Goal: Information Seeking & Learning: Check status

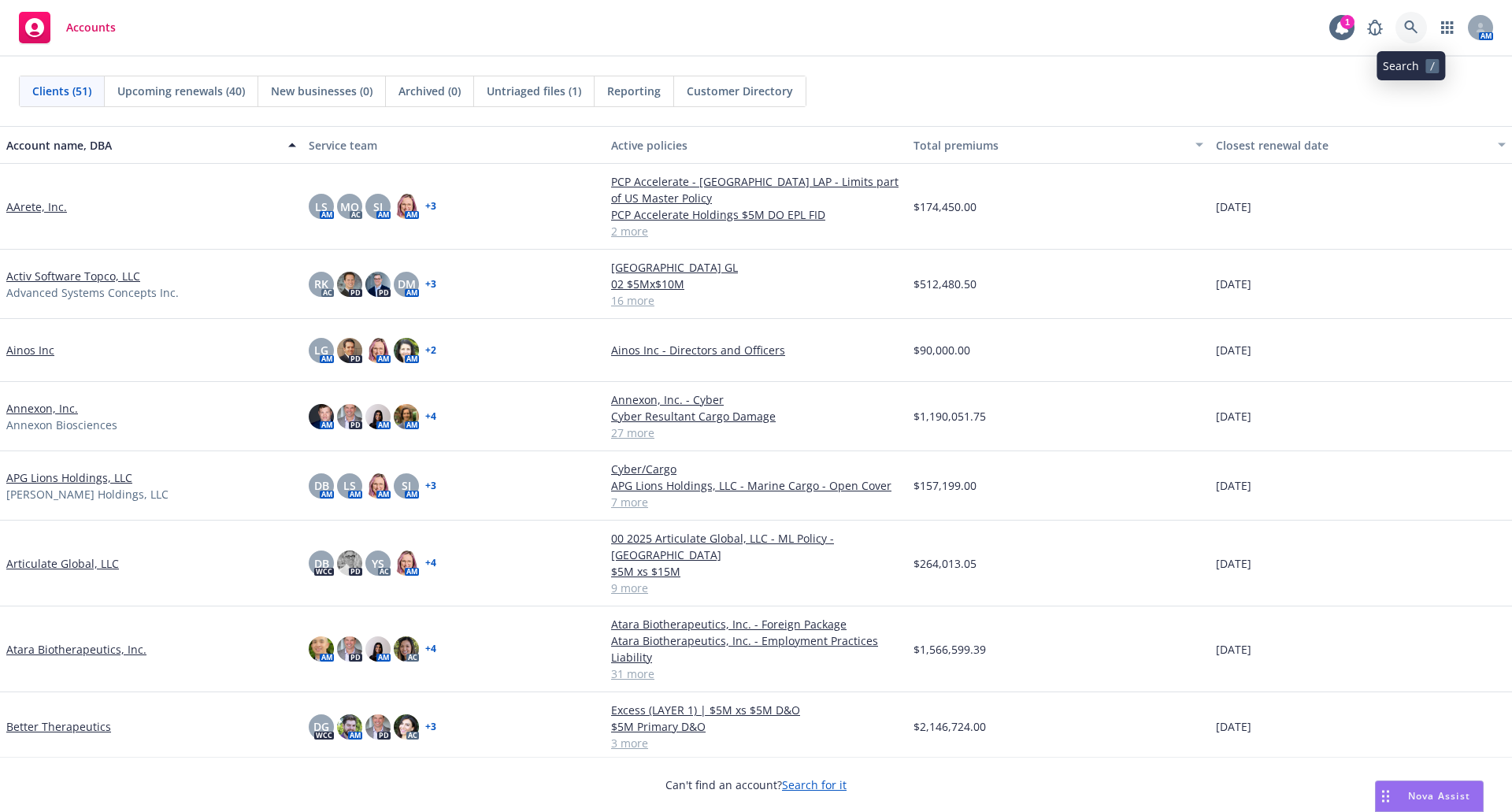
click at [1409, 26] on icon at bounding box center [1411, 28] width 15 height 15
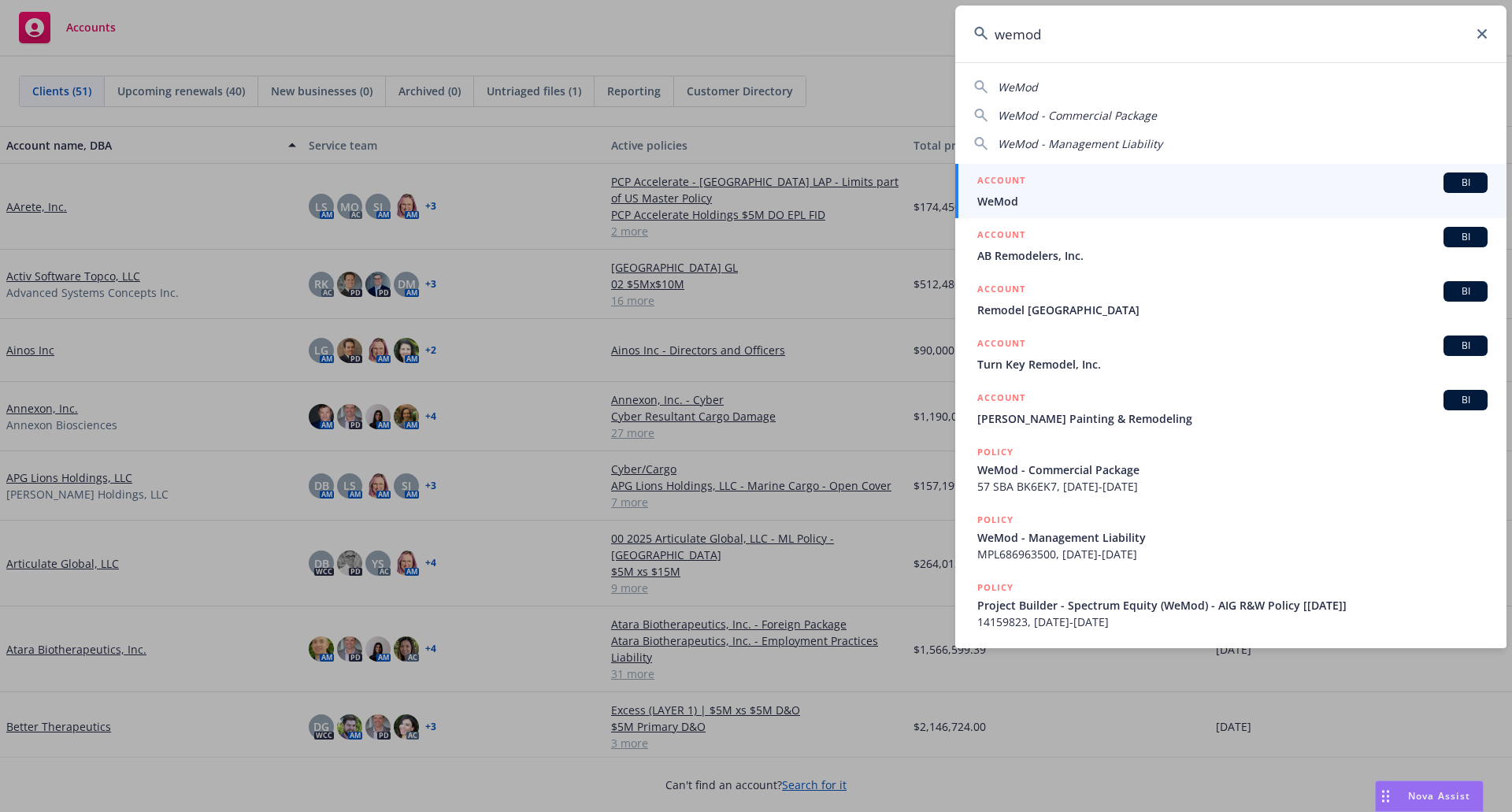
type input "wemod"
click at [1078, 181] on div "ACCOUNT BI" at bounding box center [1232, 183] width 510 height 21
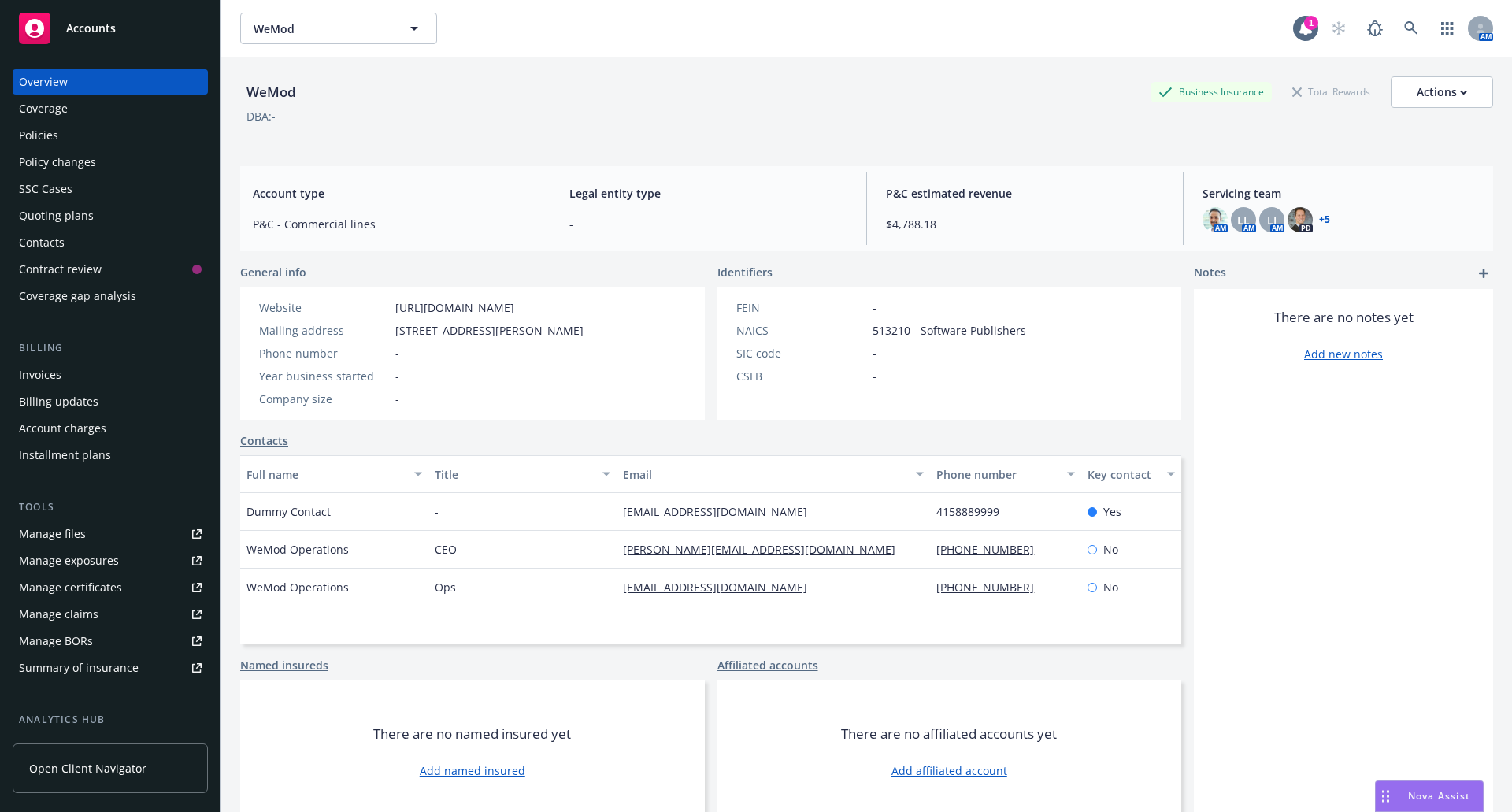
click at [63, 221] on div "Quoting plans" at bounding box center [56, 216] width 74 height 25
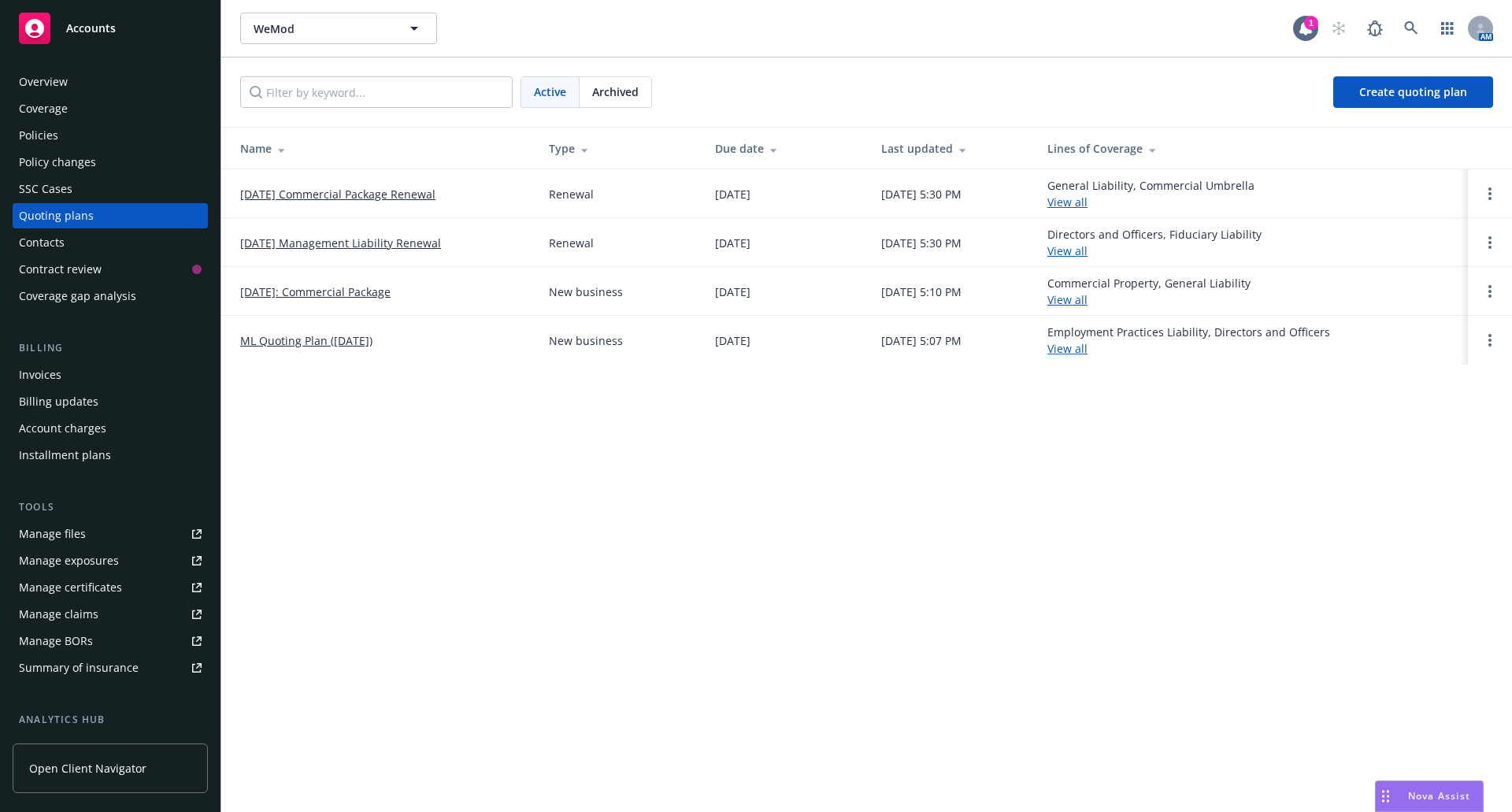
click at [324, 345] on link "ML Quoting Plan ([DATE])" at bounding box center [307, 341] width 133 height 16
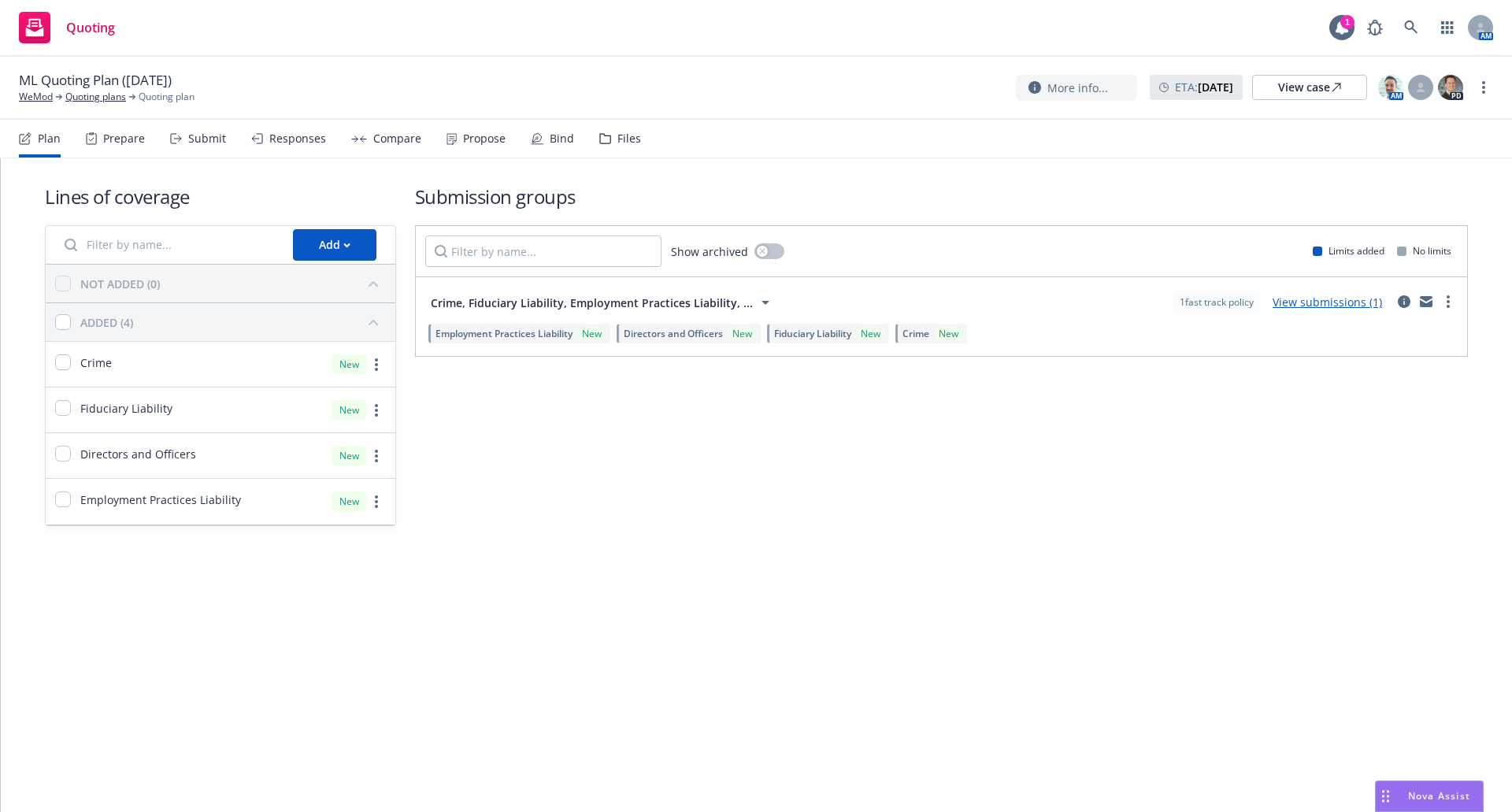
click at [619, 140] on div "Files" at bounding box center [629, 139] width 24 height 13
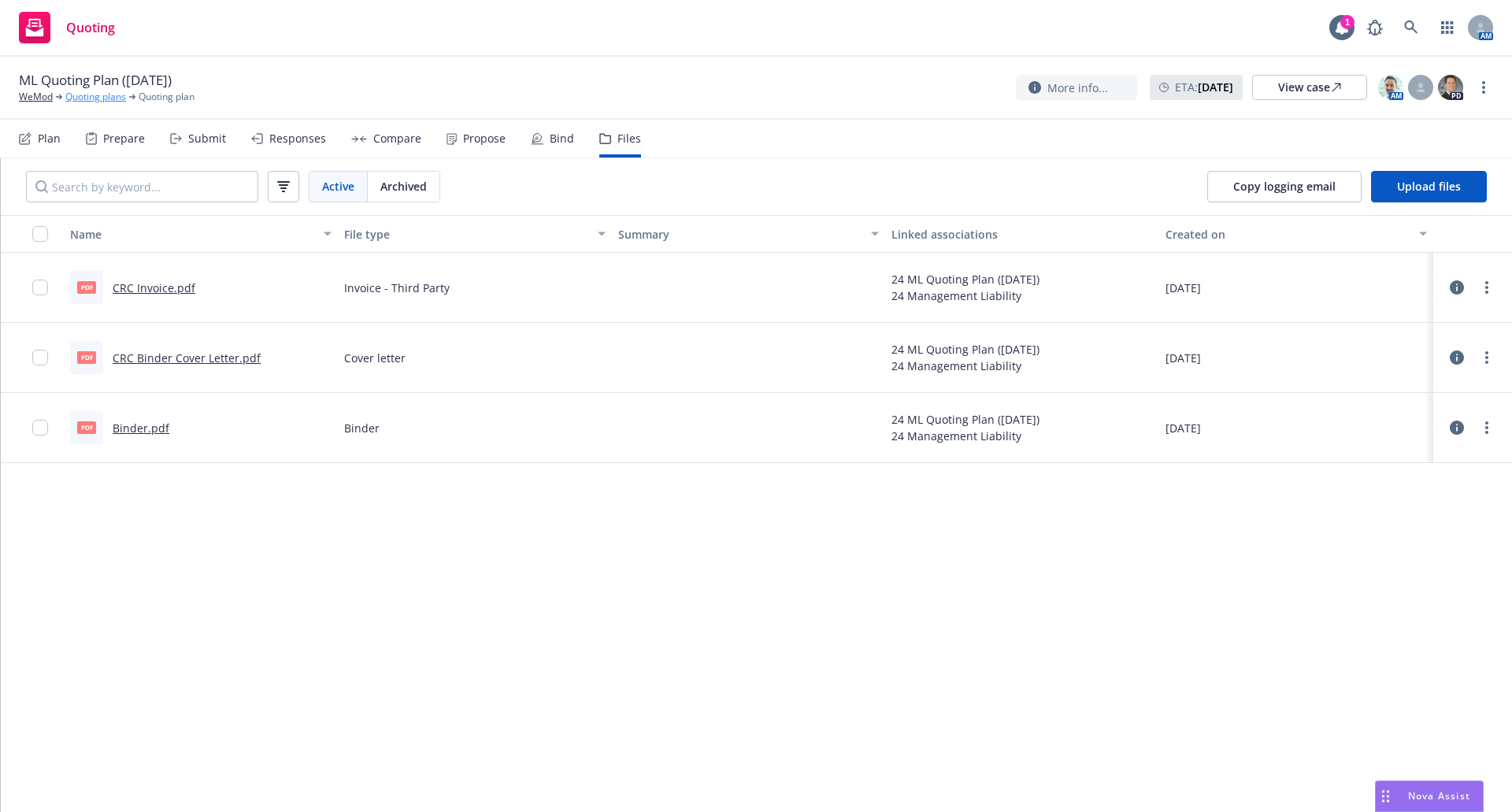
click at [91, 94] on link "Quoting plans" at bounding box center [95, 97] width 61 height 15
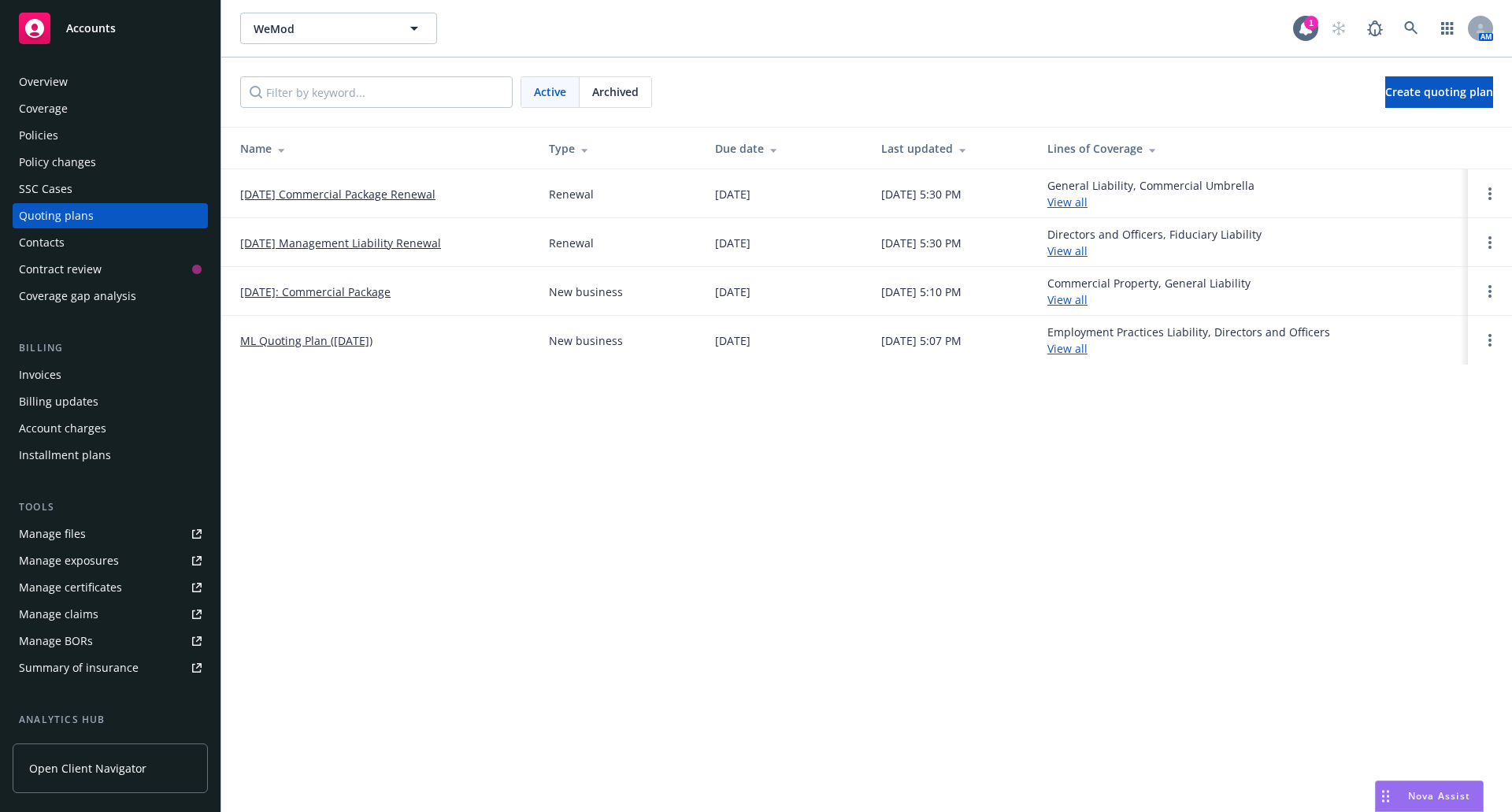
click at [616, 91] on span "Archived" at bounding box center [615, 92] width 46 height 16
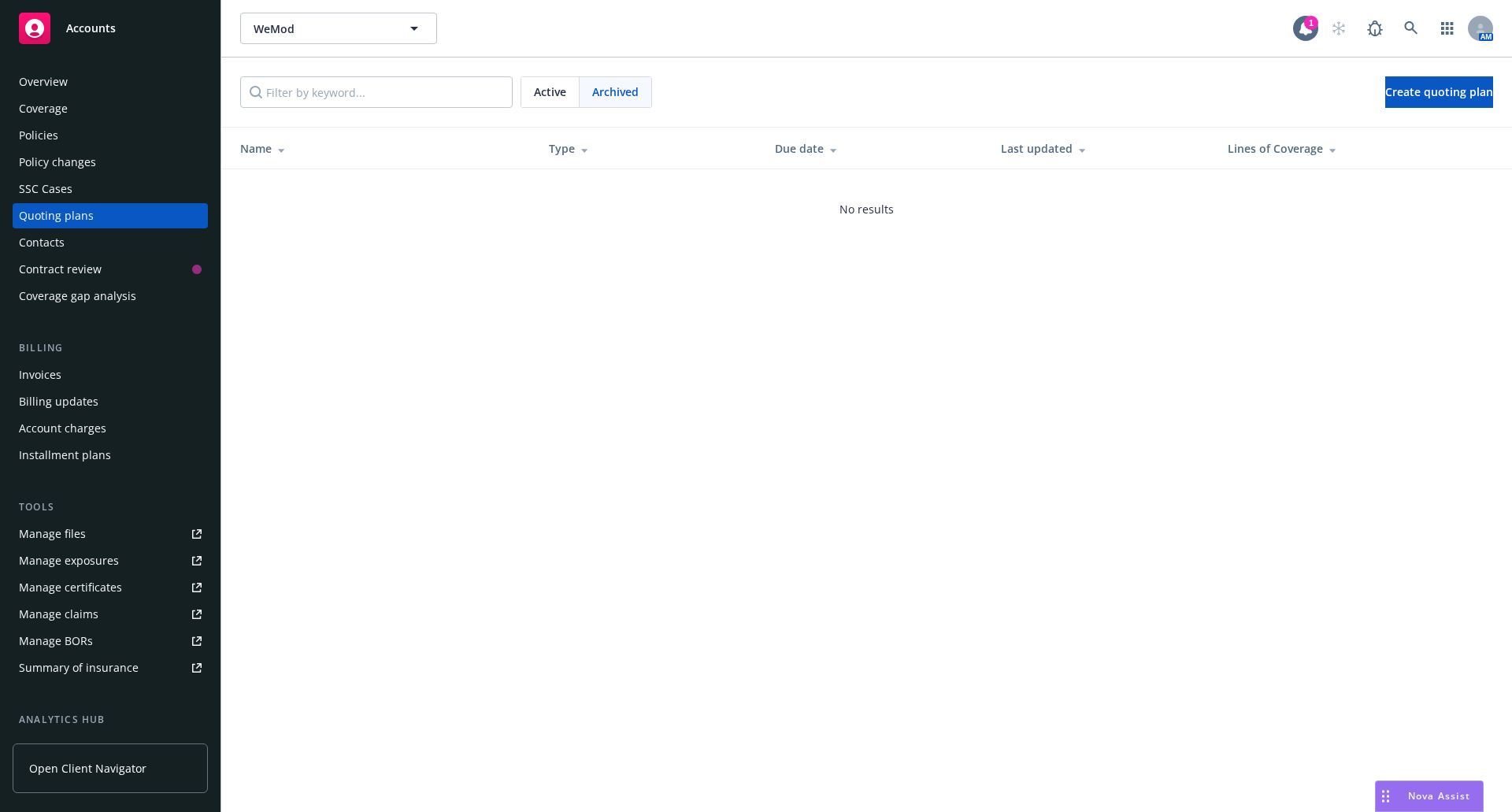
click at [555, 94] on span "Active" at bounding box center [550, 92] width 33 height 16
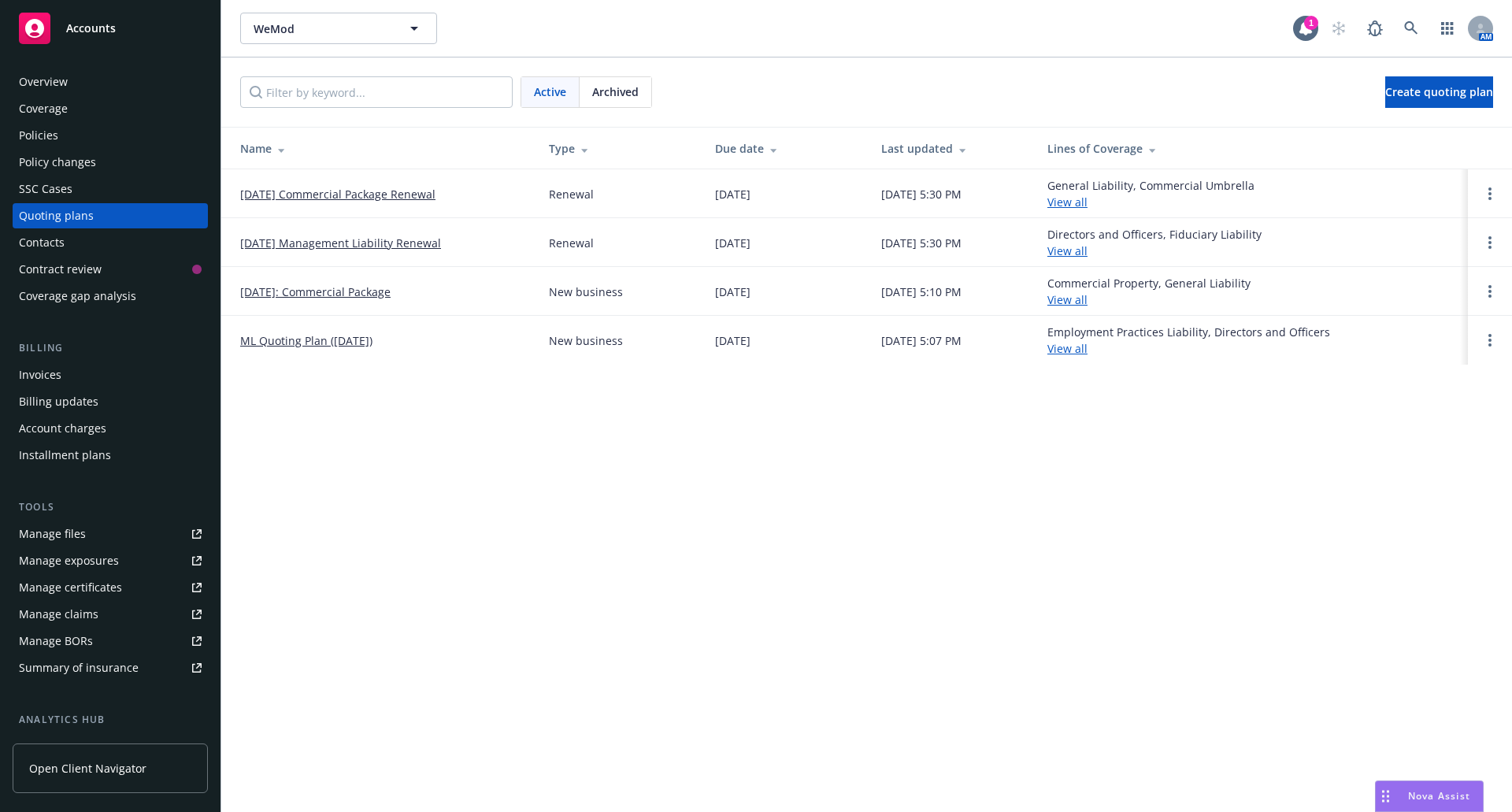
click at [88, 525] on link "Manage files" at bounding box center [110, 534] width 195 height 25
click at [35, 132] on div "Policies" at bounding box center [38, 135] width 39 height 25
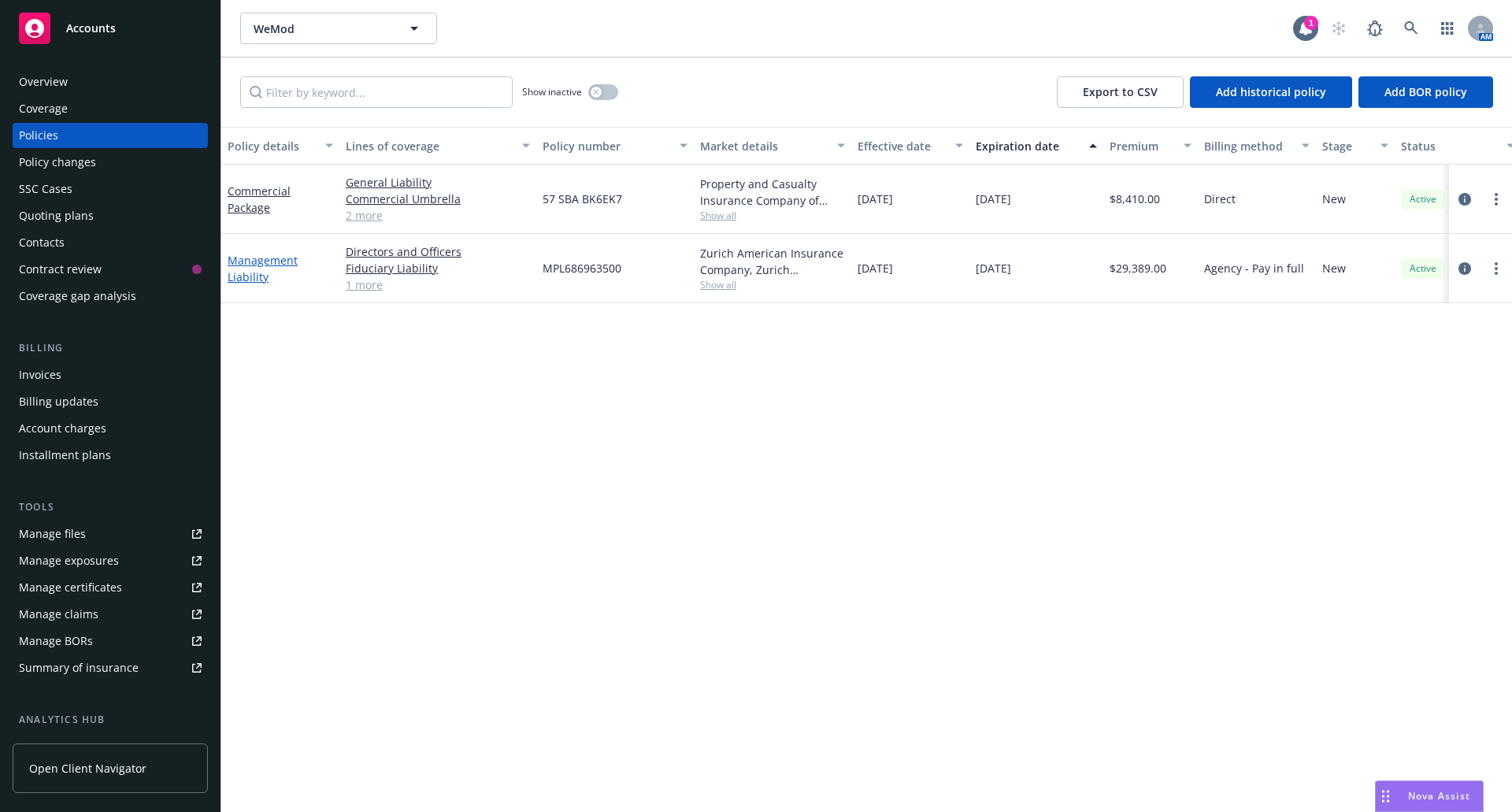
click at [256, 259] on link "Management Liability" at bounding box center [262, 268] width 70 height 32
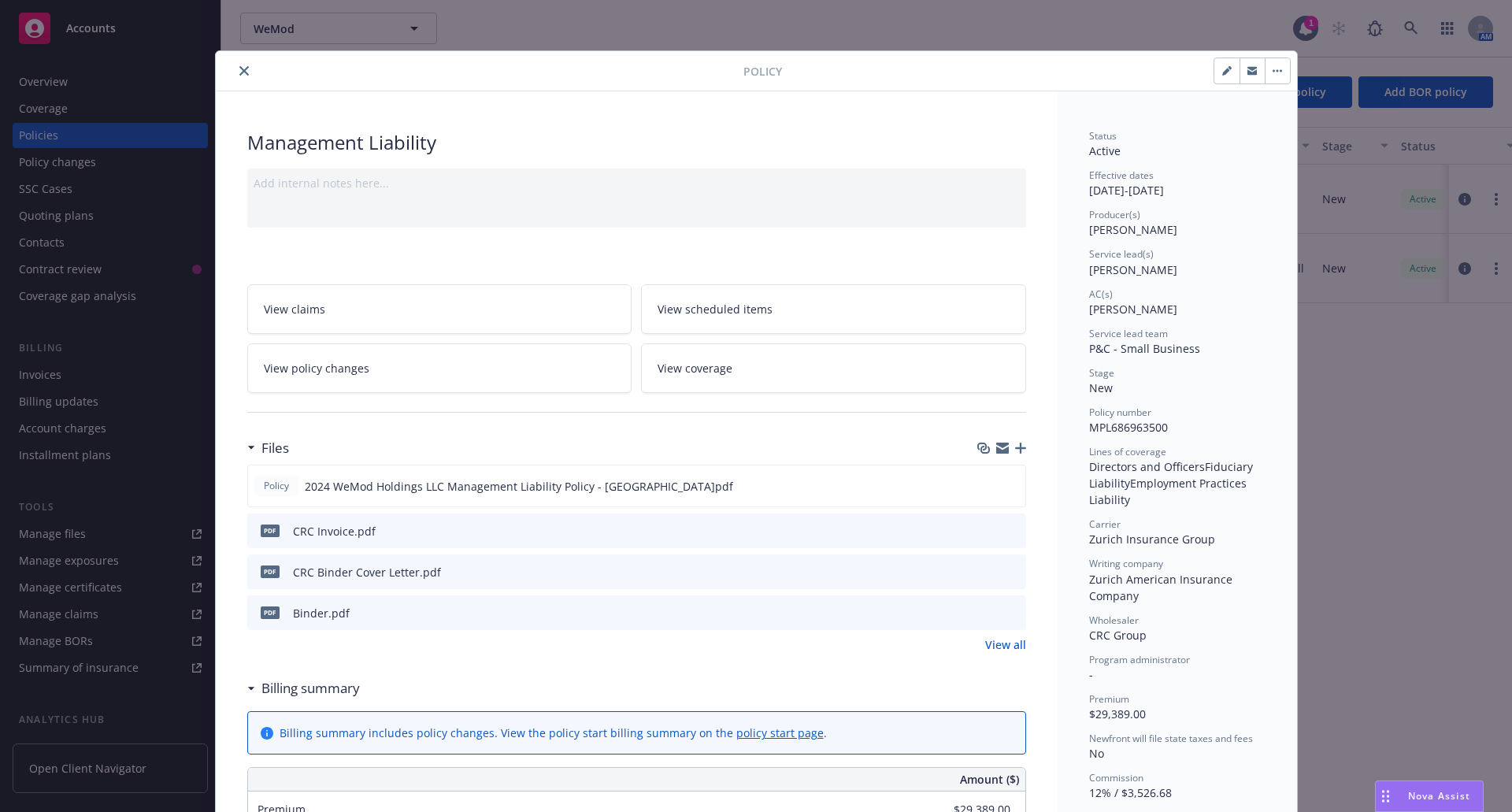
click at [1007, 569] on icon "preview file" at bounding box center [1012, 571] width 15 height 11
click at [1005, 528] on icon "preview file" at bounding box center [1012, 530] width 15 height 11
click at [1006, 484] on icon "preview file" at bounding box center [1011, 485] width 15 height 11
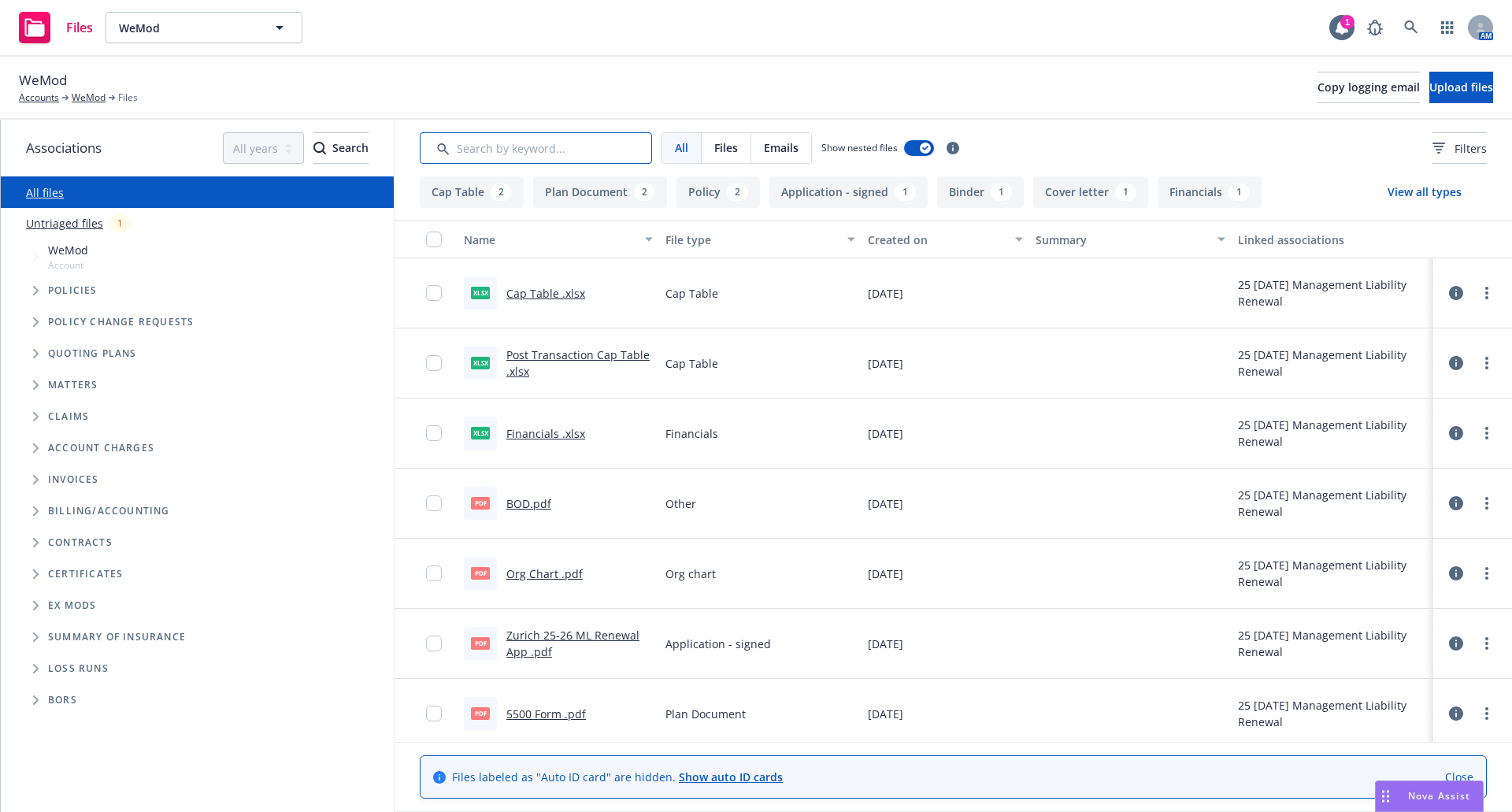
click at [608, 147] on input "Search by keyword..." at bounding box center [536, 148] width 232 height 32
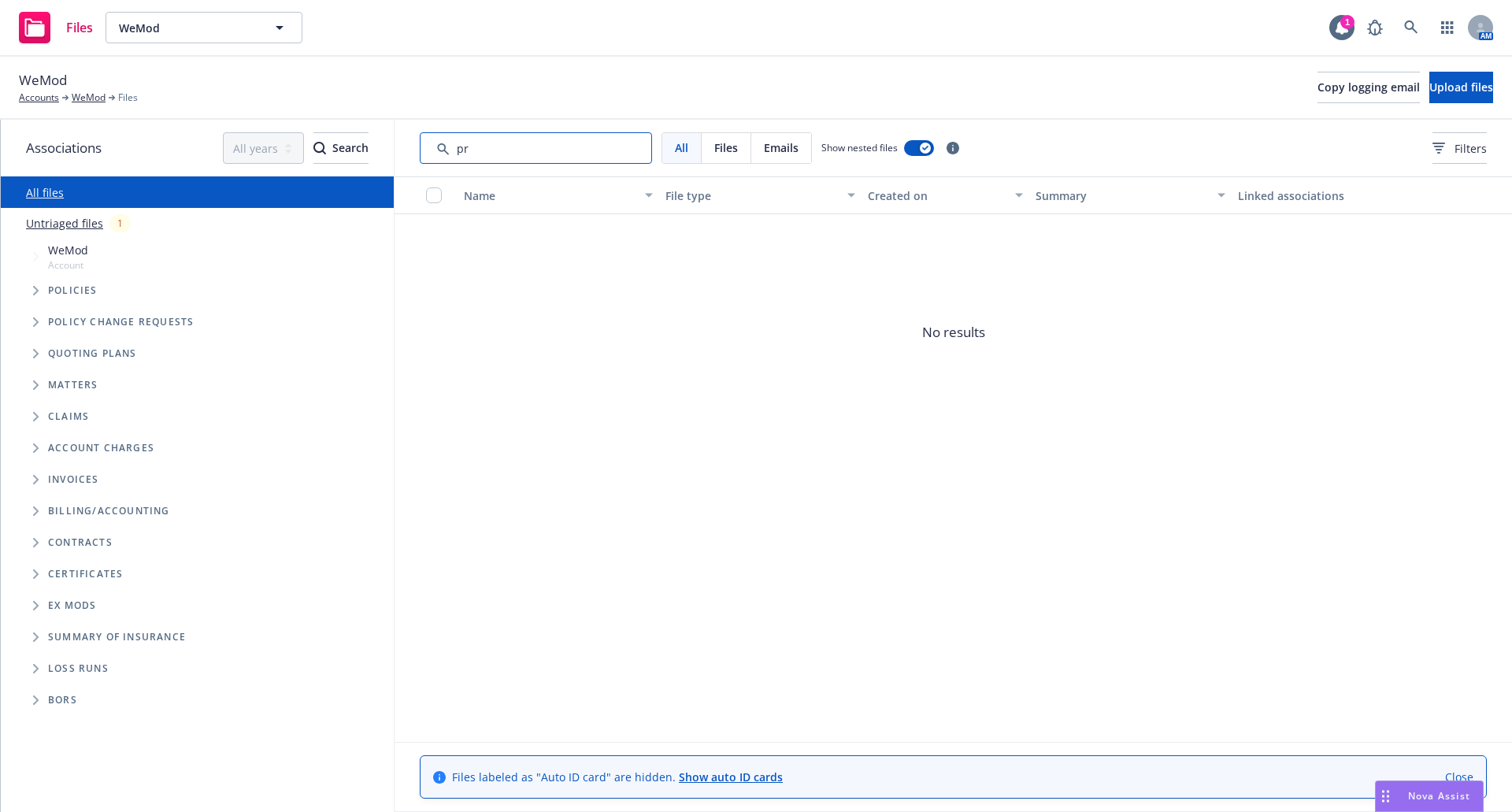
type input "p"
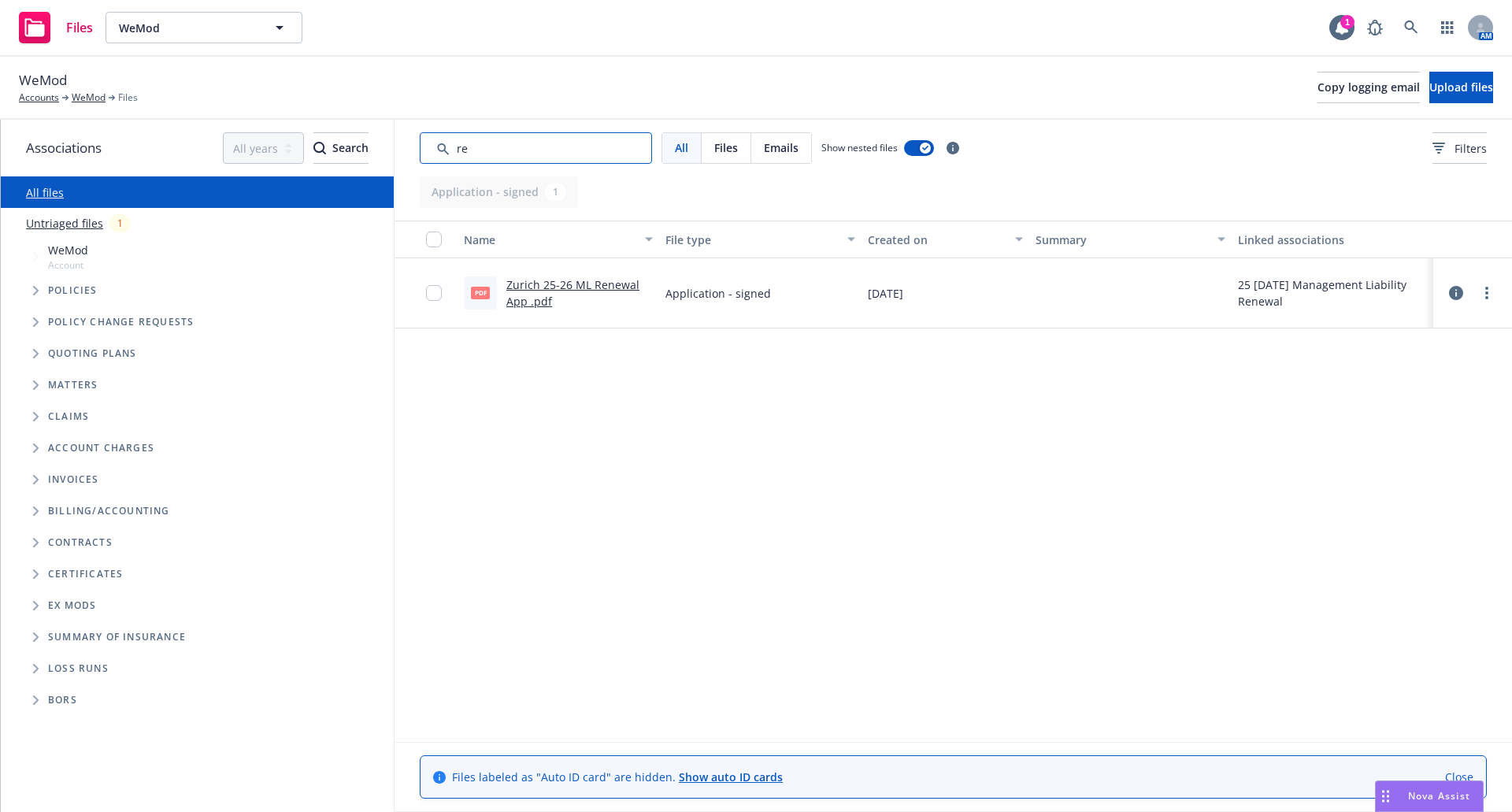
type input "r"
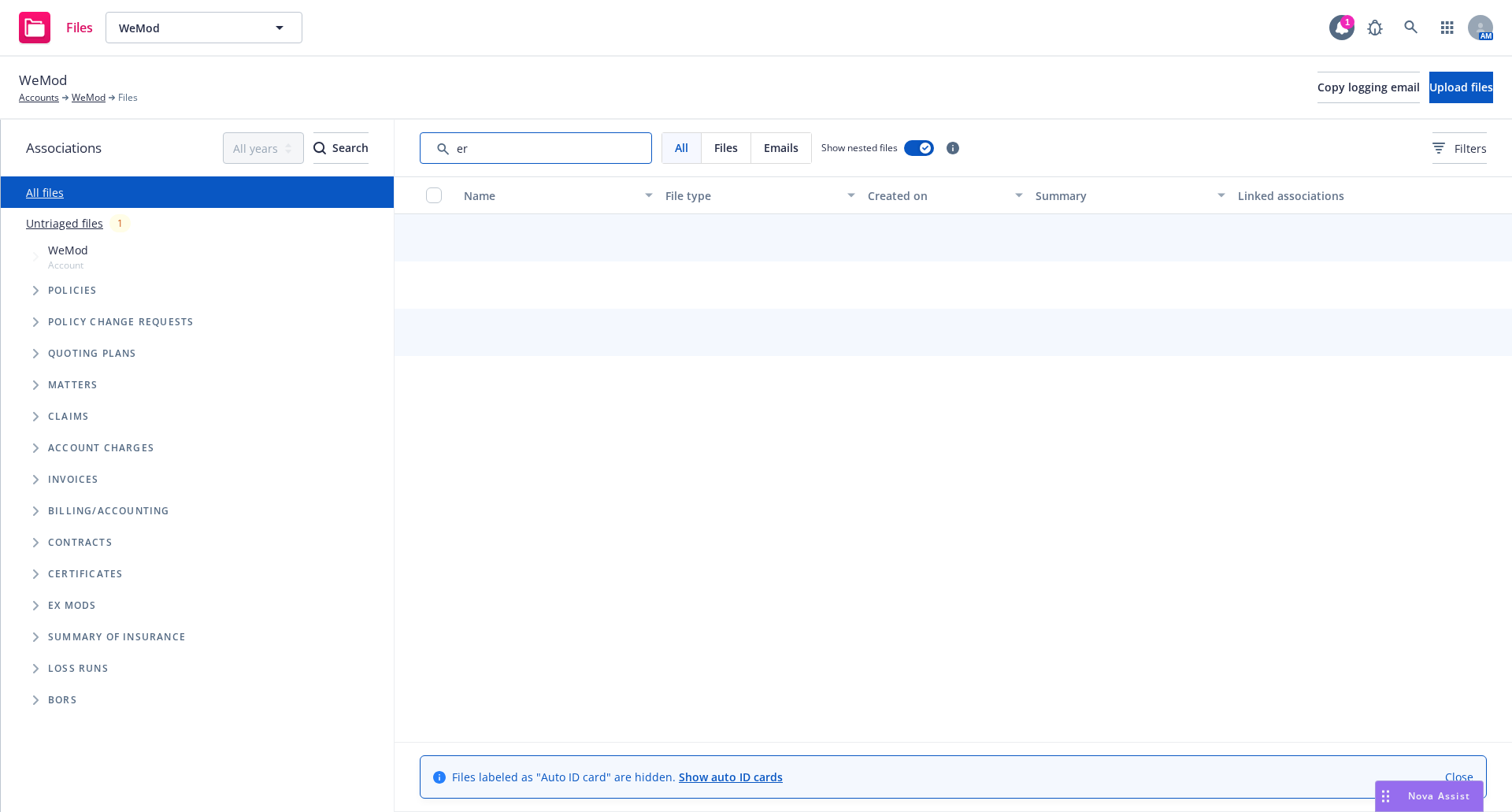
type input "e"
